Goal: Transaction & Acquisition: Purchase product/service

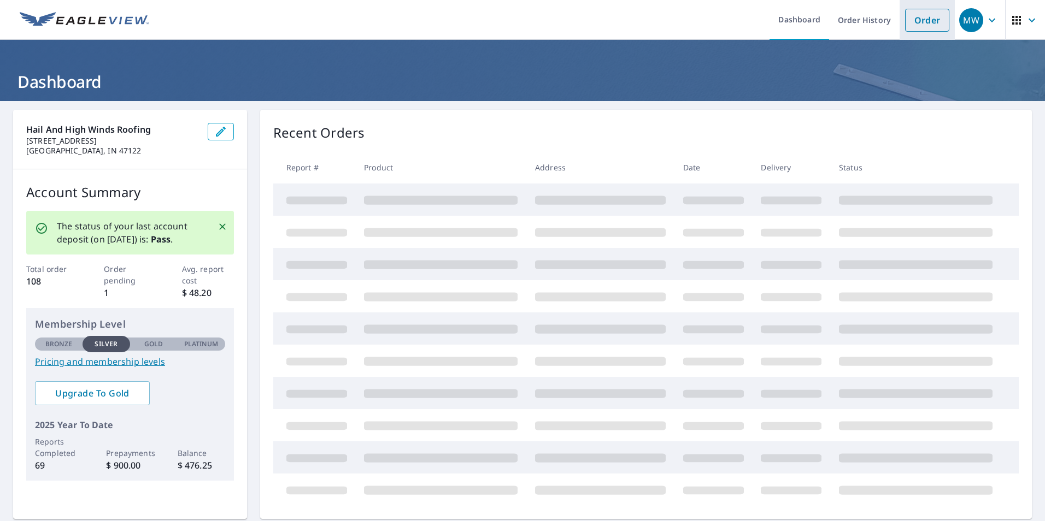
click at [905, 21] on link "Order" at bounding box center [927, 20] width 44 height 23
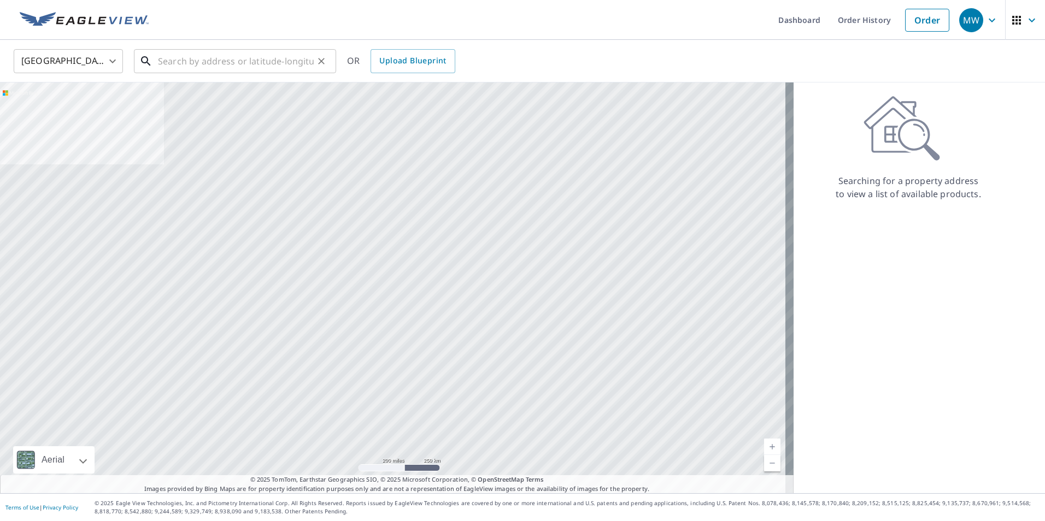
click at [182, 52] on input "text" at bounding box center [236, 61] width 156 height 31
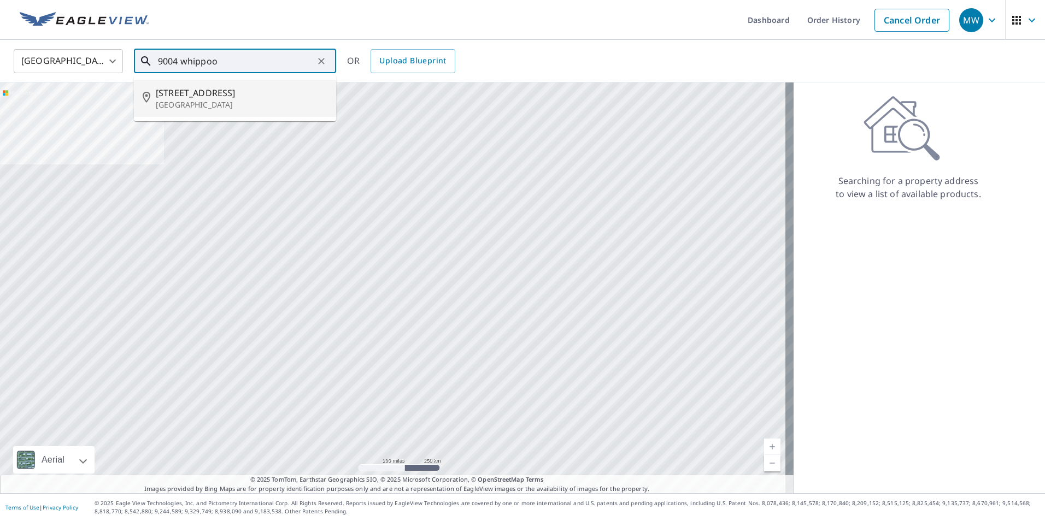
click at [237, 107] on p "[GEOGRAPHIC_DATA]" at bounding box center [242, 104] width 172 height 11
type input "[STREET_ADDRESS]"
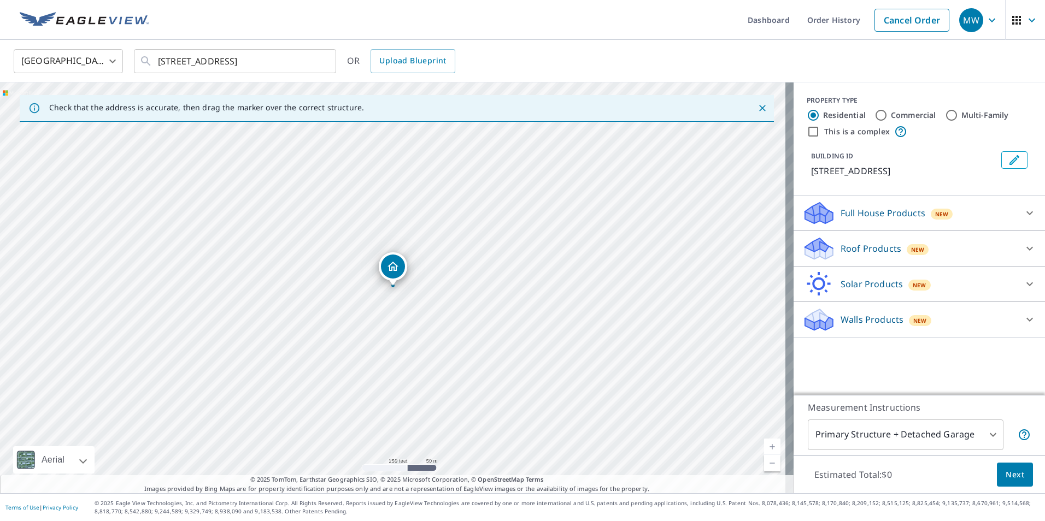
click at [855, 238] on div "Roof Products New" at bounding box center [909, 249] width 214 height 26
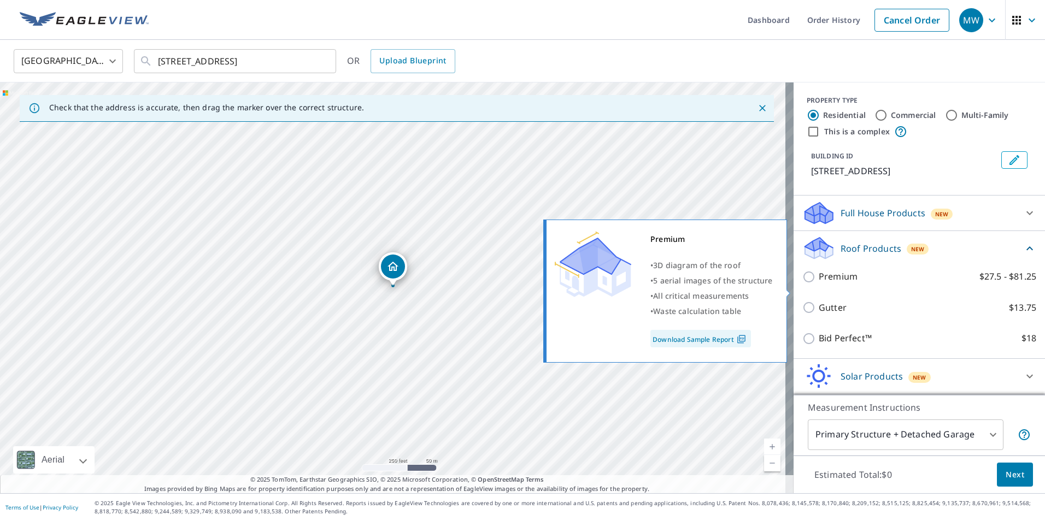
click at [825, 284] on p "Premium" at bounding box center [838, 277] width 39 height 14
click at [819, 284] on input "Premium $27.5 - $81.25" at bounding box center [810, 276] width 16 height 13
checkbox input "true"
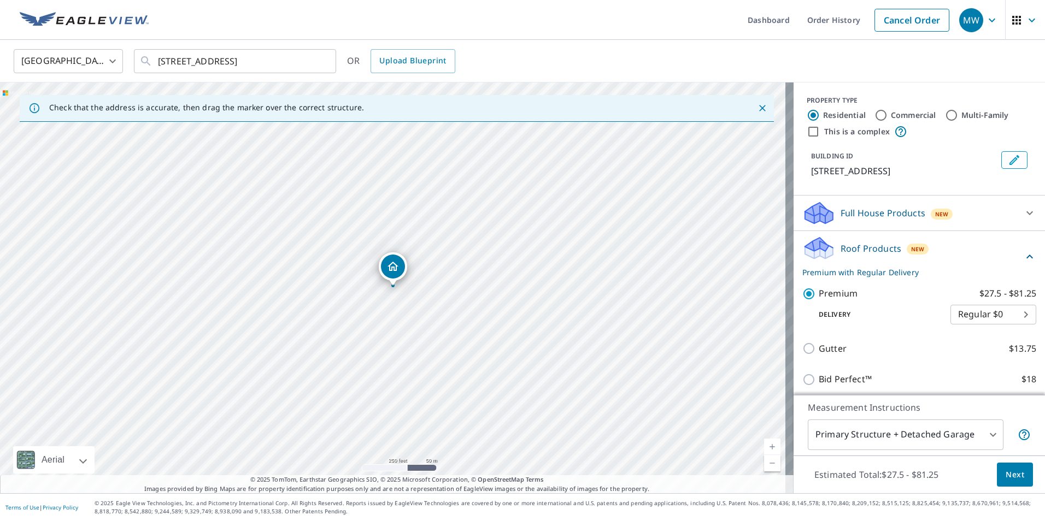
click at [997, 474] on button "Next" at bounding box center [1015, 475] width 36 height 25
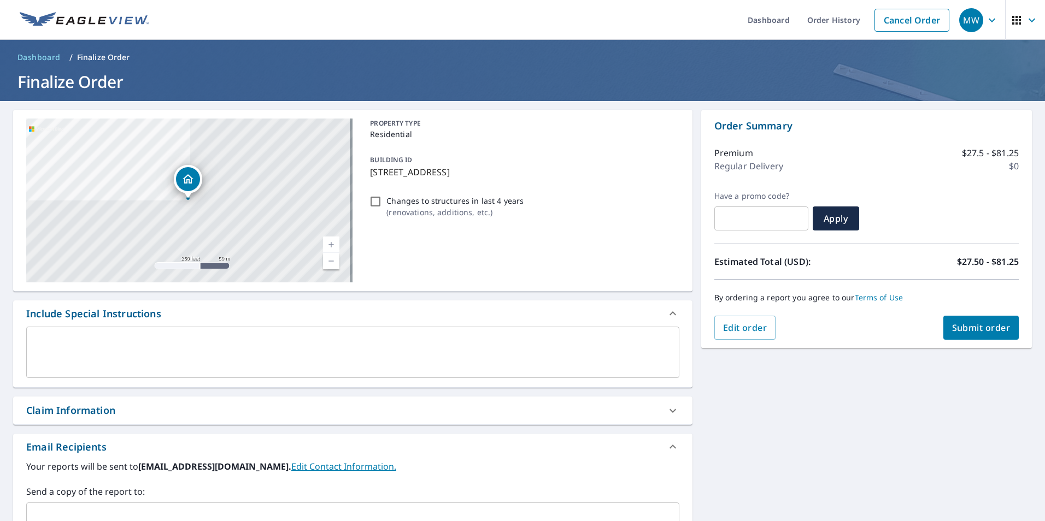
click at [968, 323] on span "Submit order" at bounding box center [981, 328] width 58 height 12
